Goal: Information Seeking & Learning: Learn about a topic

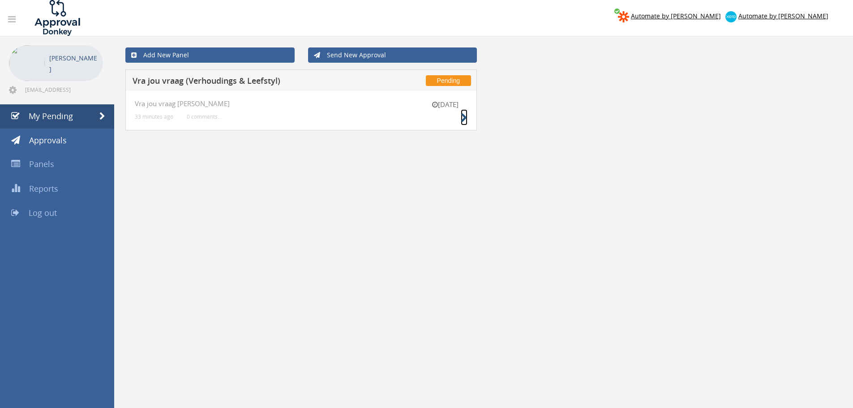
click at [464, 118] on icon at bounding box center [464, 117] width 7 height 9
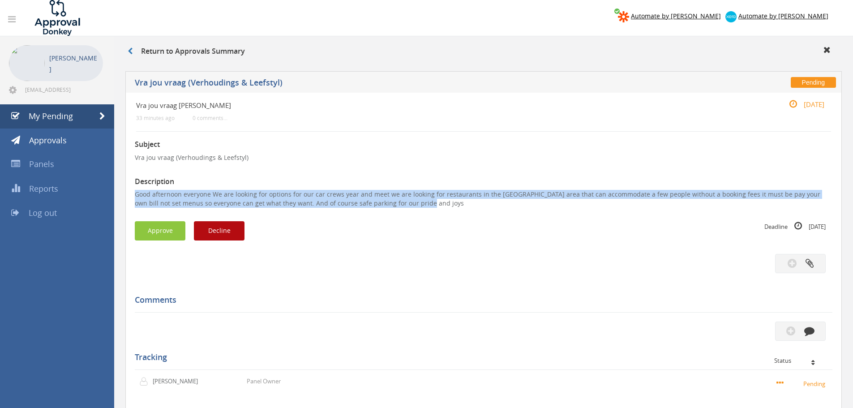
drag, startPoint x: 386, startPoint y: 204, endPoint x: 133, endPoint y: 194, distance: 253.6
click at [133, 194] on div "Vra jou vraag [PERSON_NAME] 33 minutes ago 0 comments... [DATE] Subject Vra jou…" at bounding box center [483, 292] width 716 height 399
copy p "Good afternoon everyone We are looking for options for our car crews year and m…"
